Goal: Navigation & Orientation: Find specific page/section

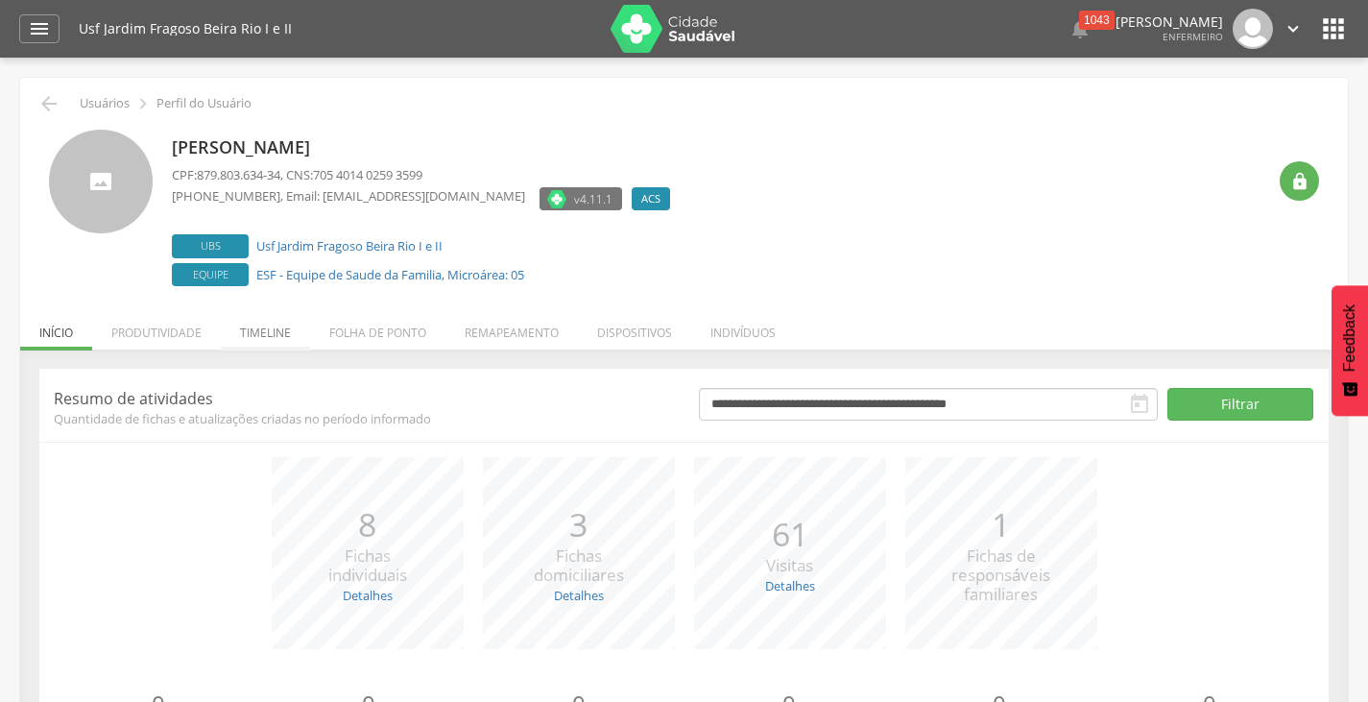
click at [281, 336] on li "Timeline" at bounding box center [265, 327] width 89 height 45
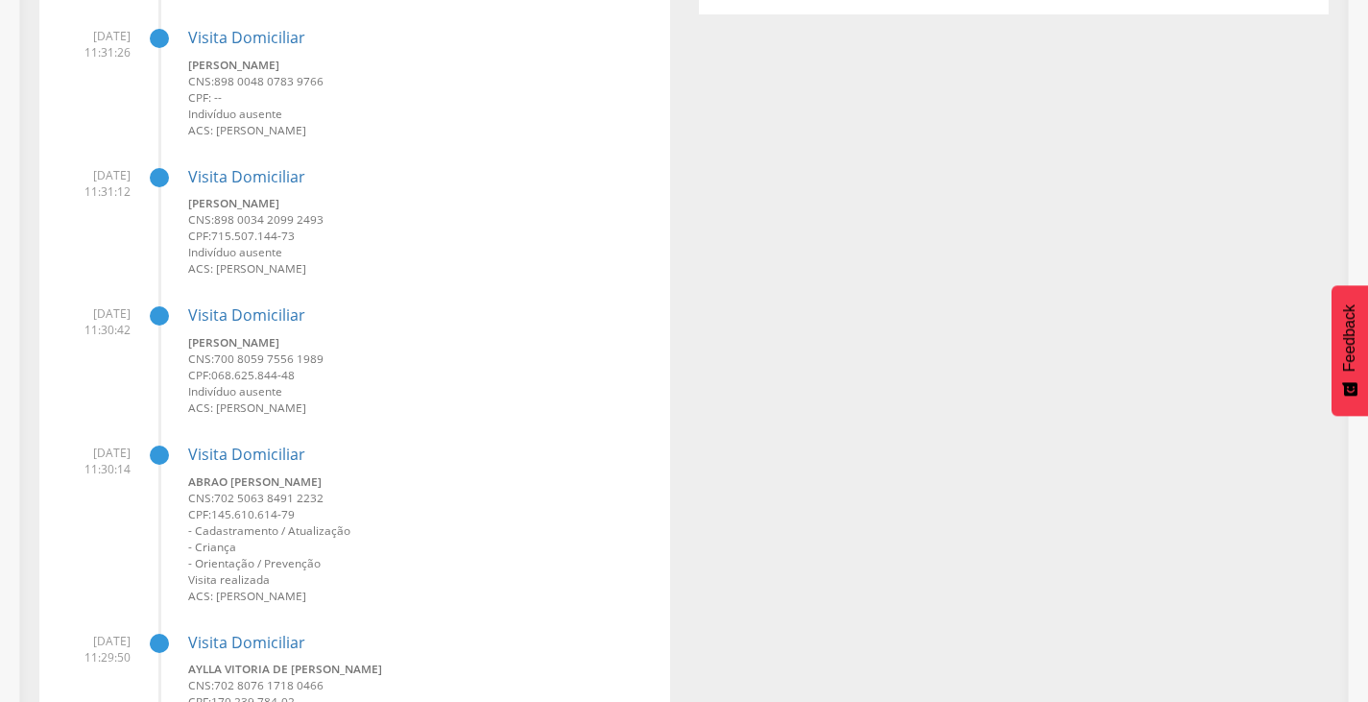
scroll to position [576, 0]
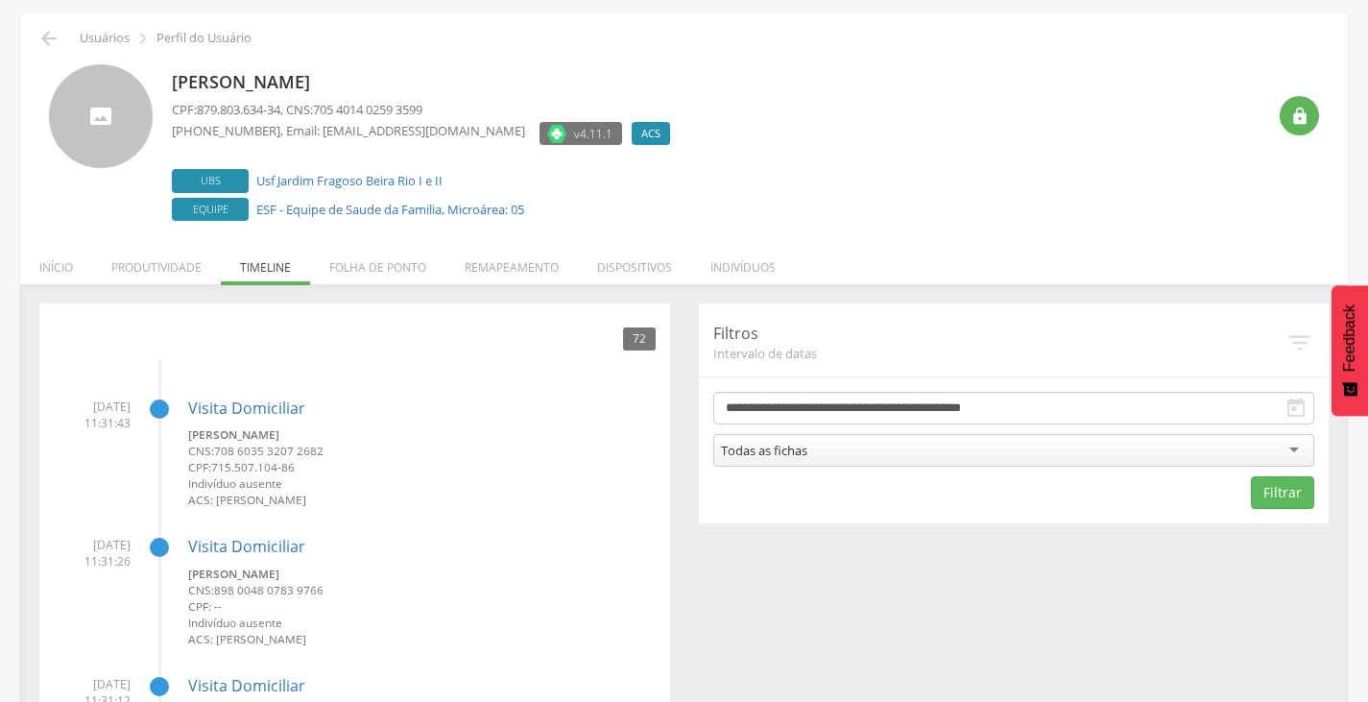
scroll to position [0, 0]
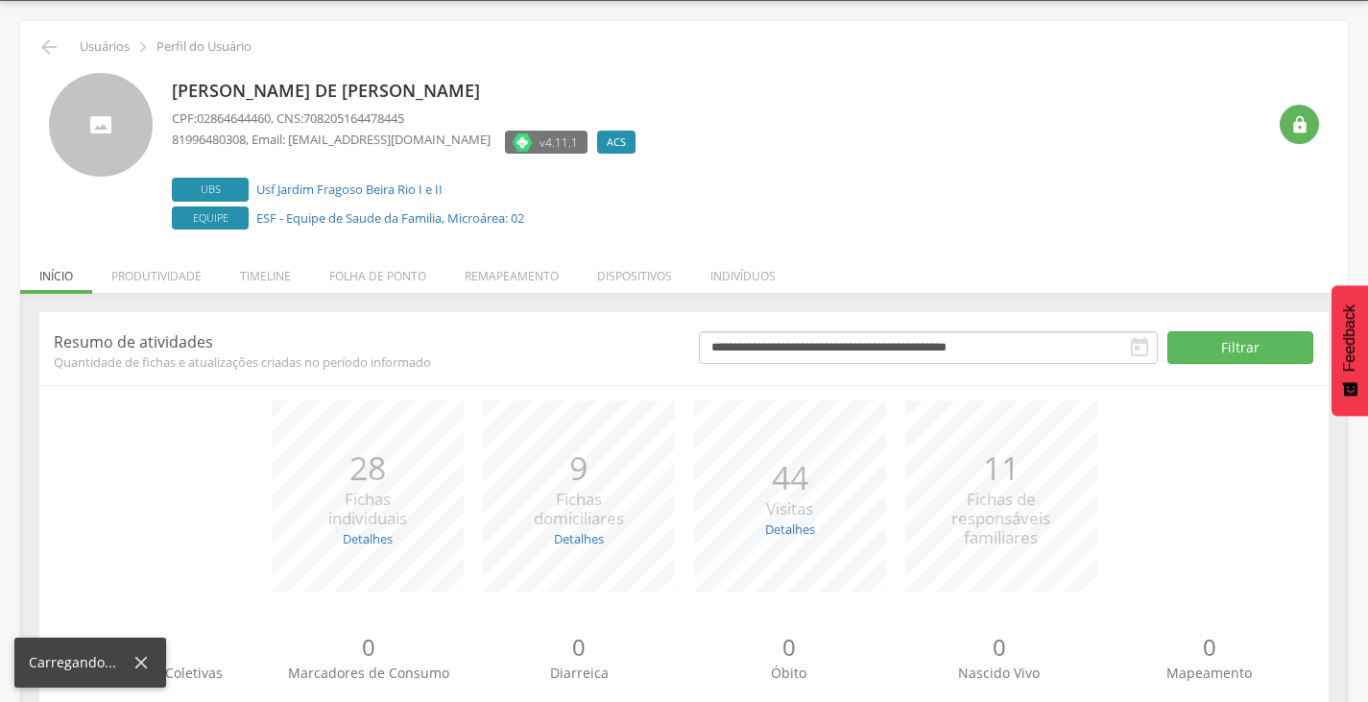
scroll to position [116, 0]
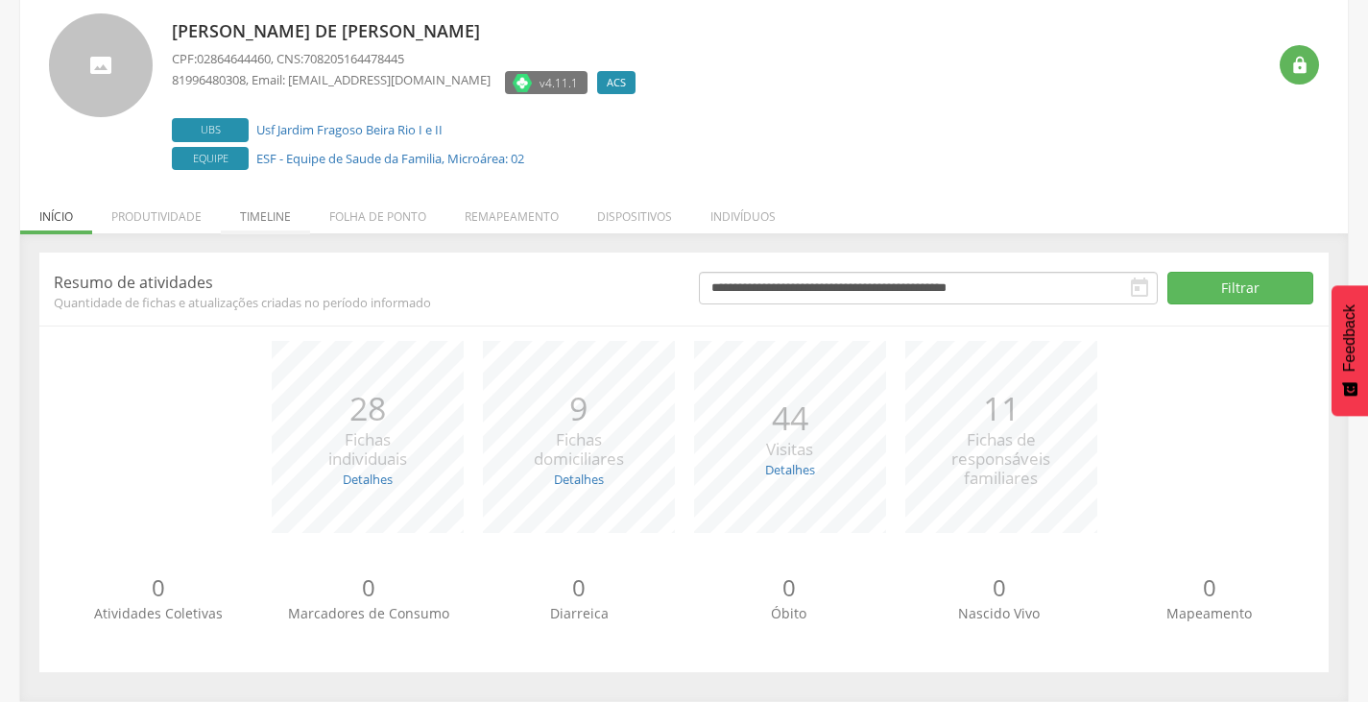
click at [249, 211] on li "Timeline" at bounding box center [265, 211] width 89 height 45
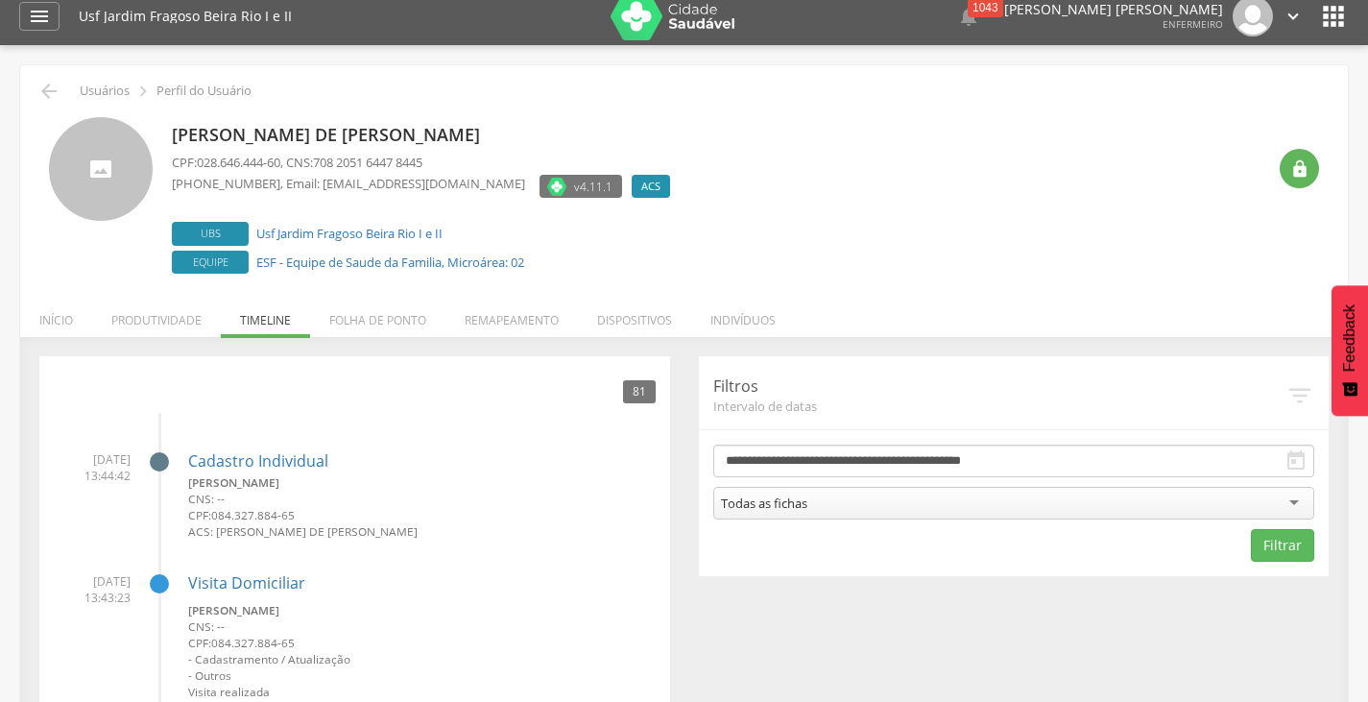
scroll to position [0, 0]
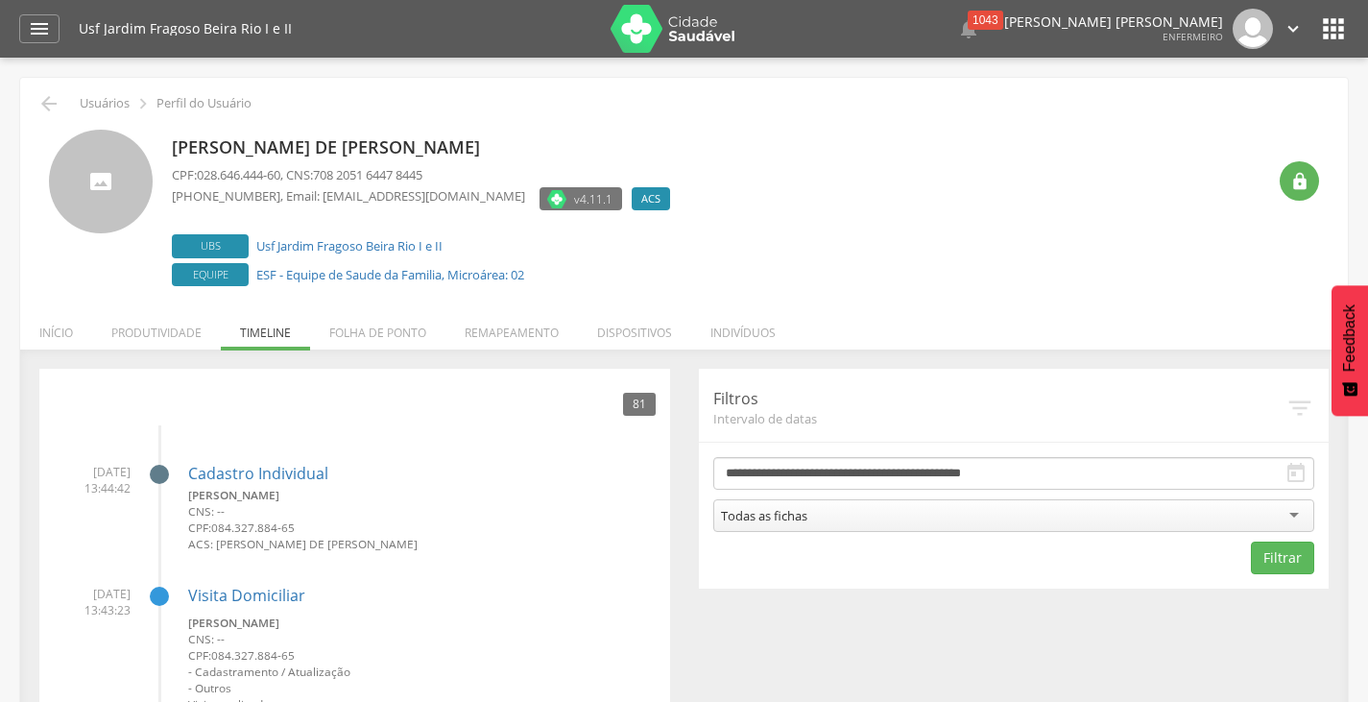
click at [60, 112] on div " Usuários  Perfil do Usuário" at bounding box center [684, 103] width 1299 height 23
click at [54, 109] on icon "" at bounding box center [48, 103] width 23 height 23
